Goal: Check status: Check status

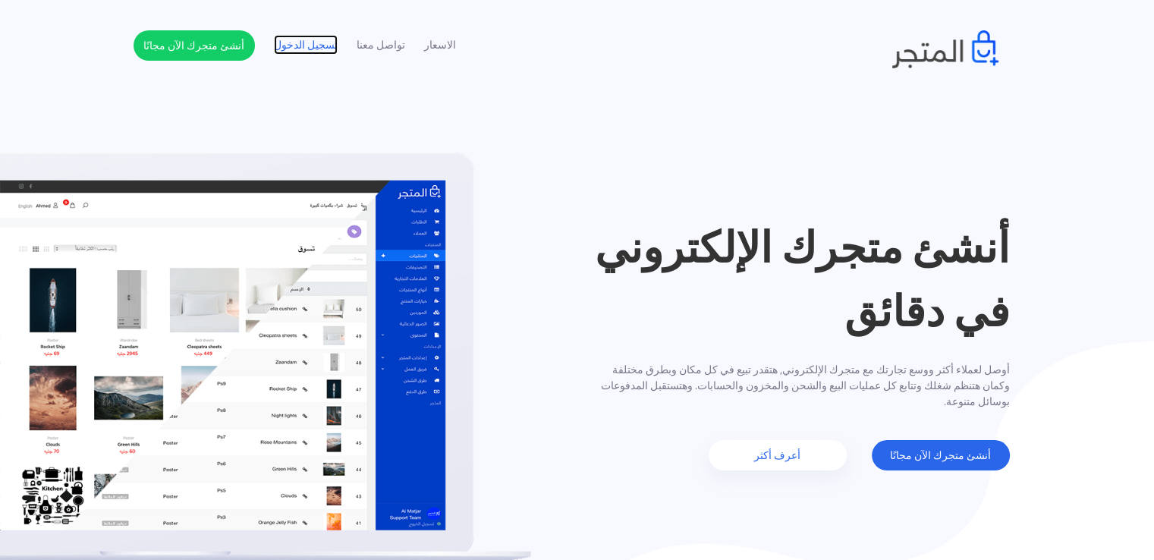
click at [285, 38] on link "تسجيل الدخول" at bounding box center [306, 45] width 64 height 16
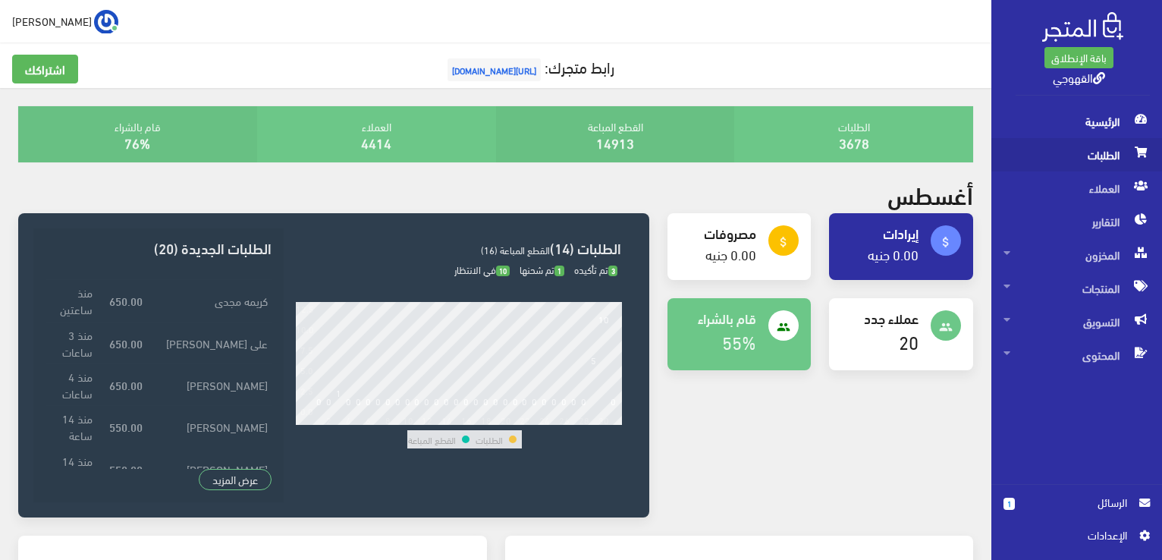
click at [1089, 146] on span "الطلبات" at bounding box center [1077, 154] width 146 height 33
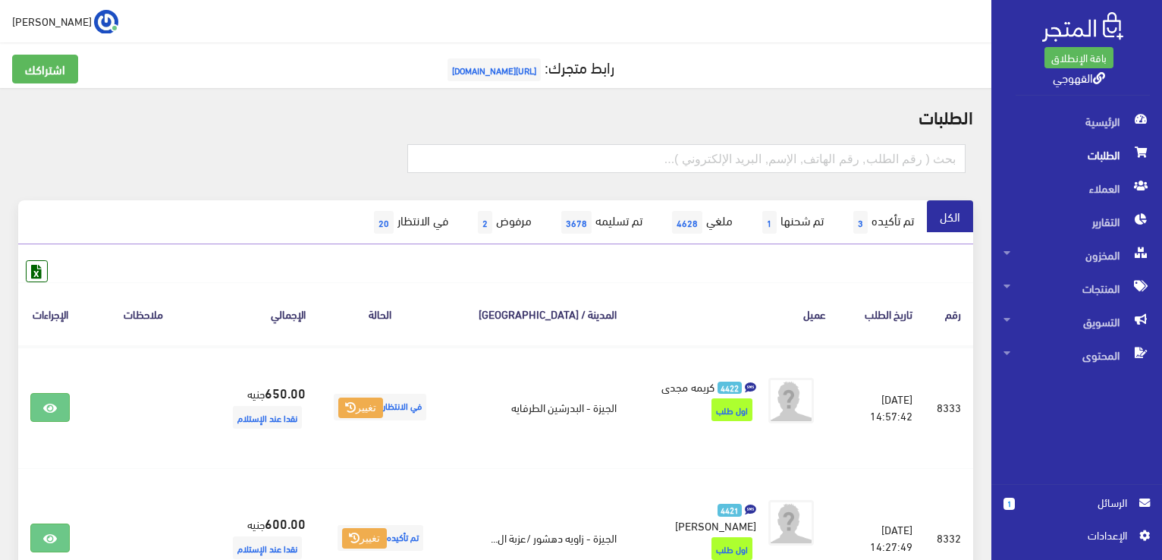
click at [1090, 152] on span "الطلبات" at bounding box center [1077, 154] width 146 height 33
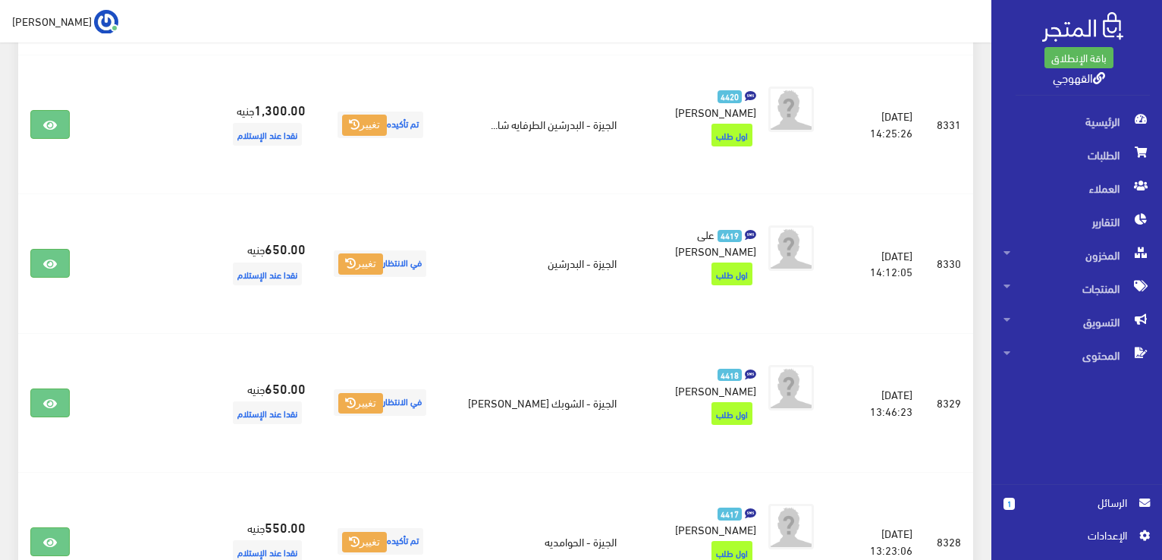
scroll to position [527, 0]
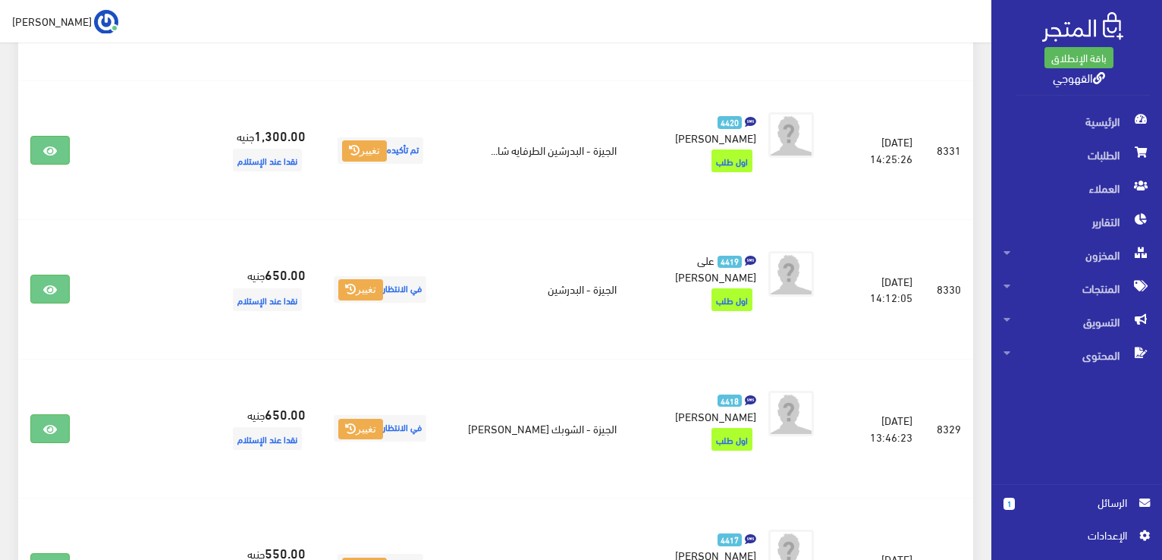
click at [105, 36] on div " طارق القهوجي اشتراكي تسجيل الخروج" at bounding box center [496, 21] width 992 height 42
